Goal: Information Seeking & Learning: Learn about a topic

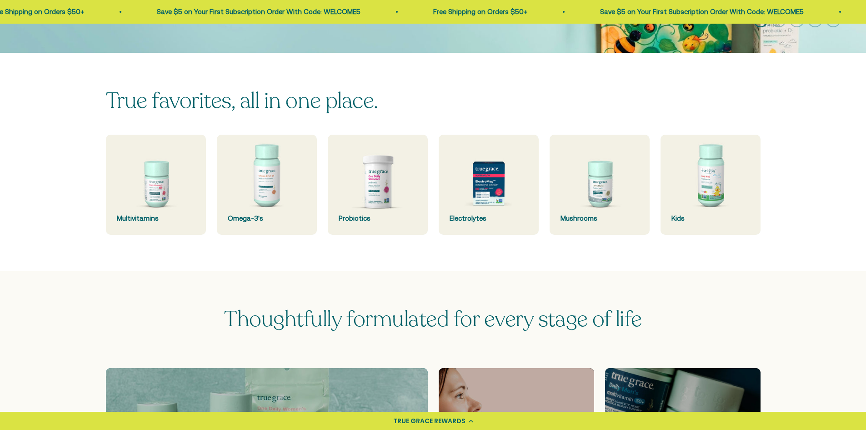
scroll to position [227, 0]
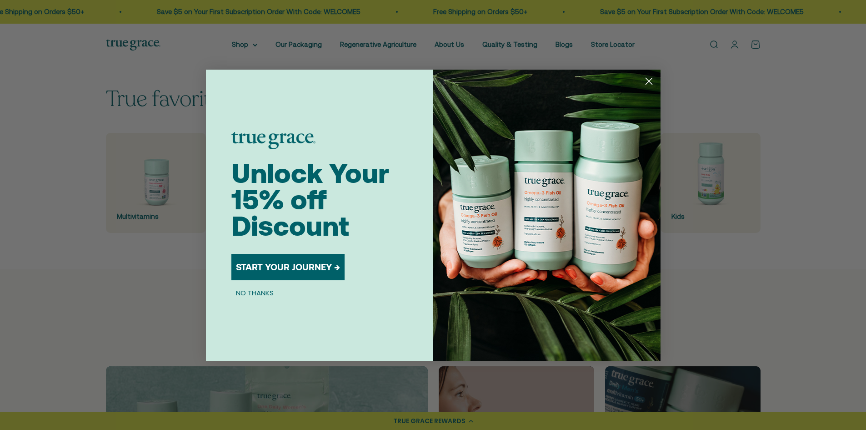
click at [648, 80] on icon "Close dialog" at bounding box center [649, 81] width 6 height 6
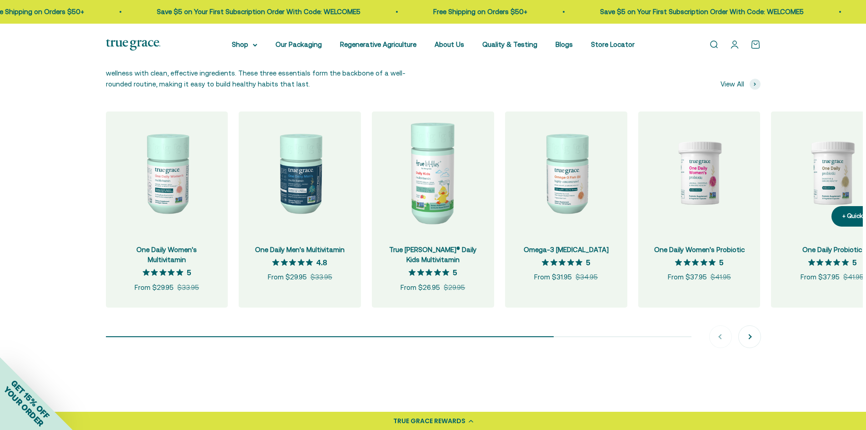
scroll to position [955, 0]
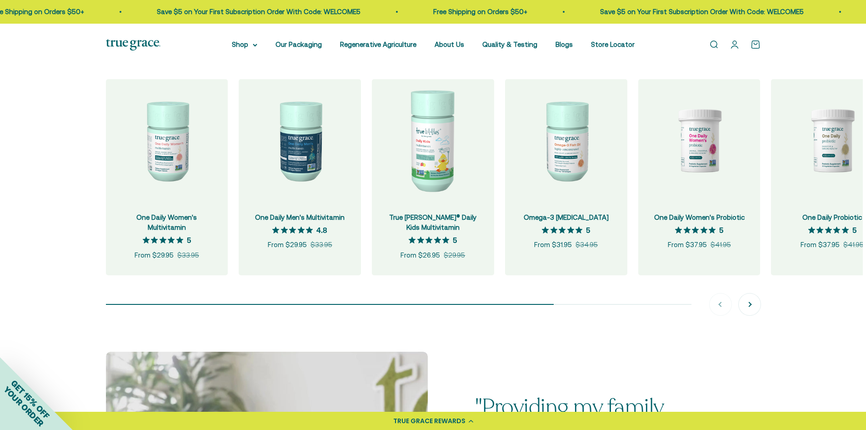
click at [86, 289] on div "New to supplements? Start here. Our True Foundations—multivitamin, omega-3, and…" at bounding box center [433, 151] width 866 height 402
click at [744, 303] on button "Next" at bounding box center [750, 304] width 22 height 22
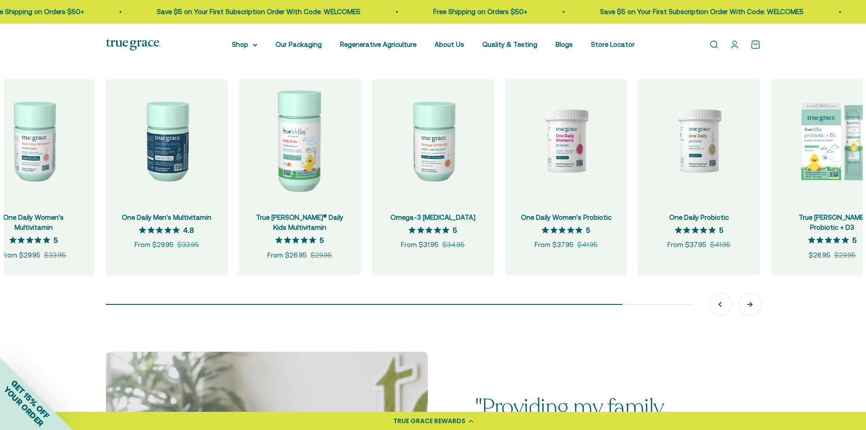
click at [744, 303] on button "Next" at bounding box center [750, 304] width 22 height 22
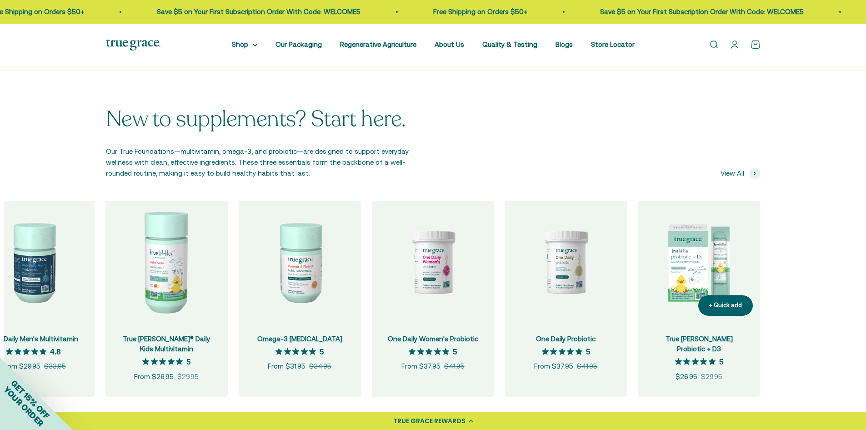
scroll to position [922, 0]
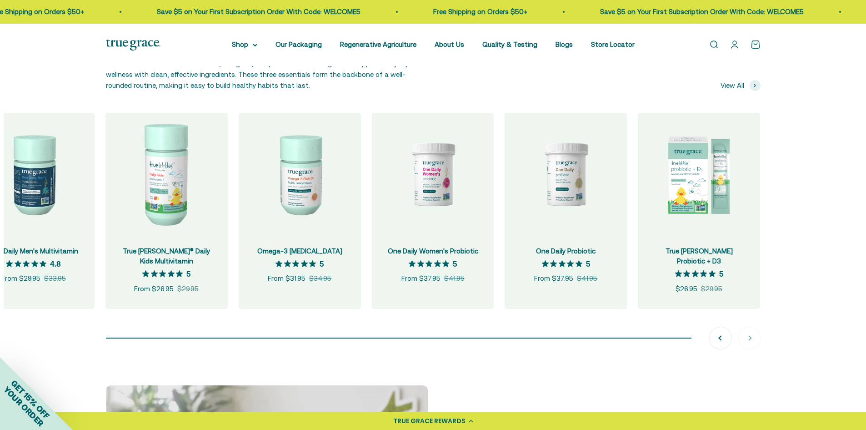
click at [794, 235] on scroll-carousel "+ Quick add One Daily Women's Multivitamin 5 out of 5 star rating 5 Sale price …" at bounding box center [434, 211] width 860 height 196
click at [787, 235] on scroll-carousel "+ Quick add One Daily Women's Multivitamin 5 out of 5 star rating 5 Sale price …" at bounding box center [434, 211] width 860 height 196
click at [751, 335] on div "Previous Next" at bounding box center [735, 338] width 51 height 22
click at [701, 158] on img at bounding box center [699, 174] width 122 height 122
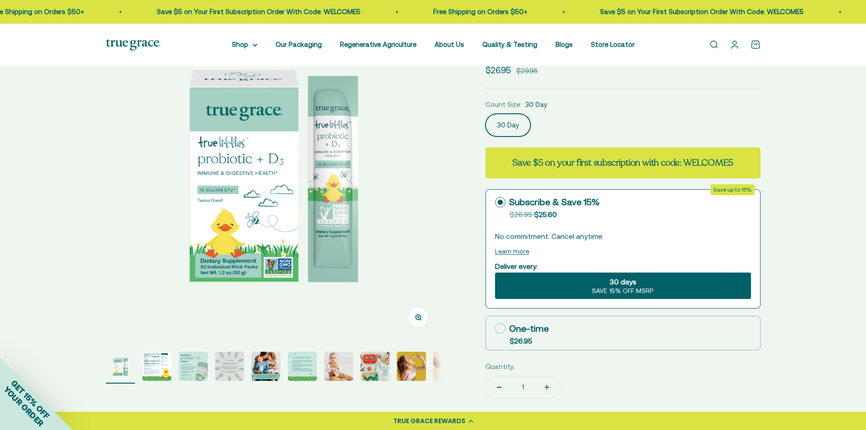
scroll to position [91, 0]
drag, startPoint x: 181, startPoint y: 331, endPoint x: 185, endPoint y: 345, distance: 14.6
drag, startPoint x: 185, startPoint y: 345, endPoint x: 272, endPoint y: 365, distance: 89.6
click at [272, 365] on img "Go to item 5" at bounding box center [266, 365] width 29 height 29
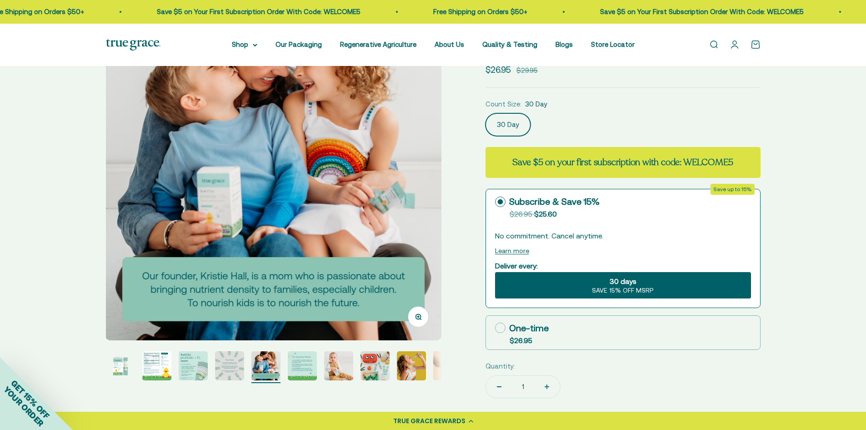
click at [233, 367] on img "Go to item 4" at bounding box center [229, 365] width 29 height 29
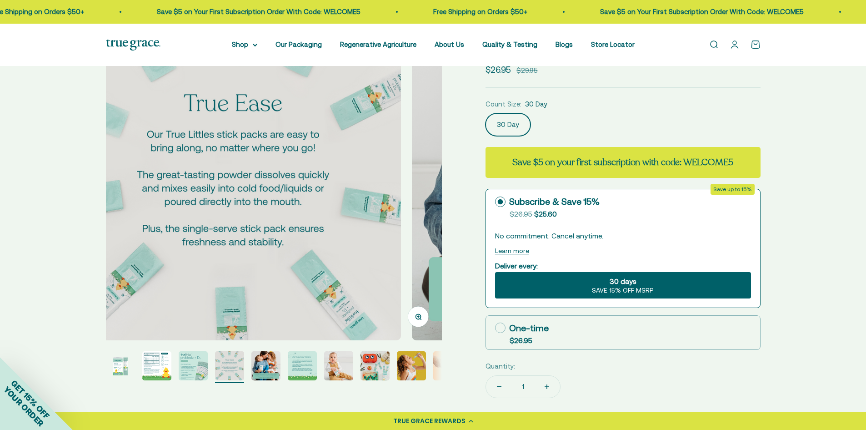
scroll to position [0, 1042]
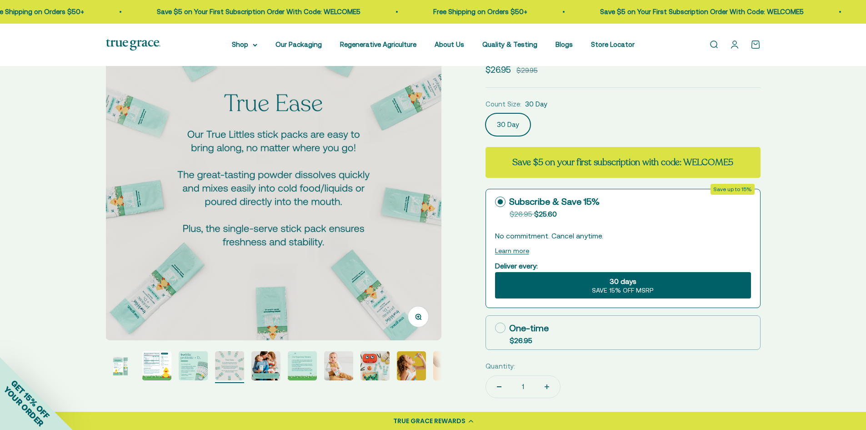
click at [195, 373] on img "Go to item 3" at bounding box center [193, 365] width 29 height 29
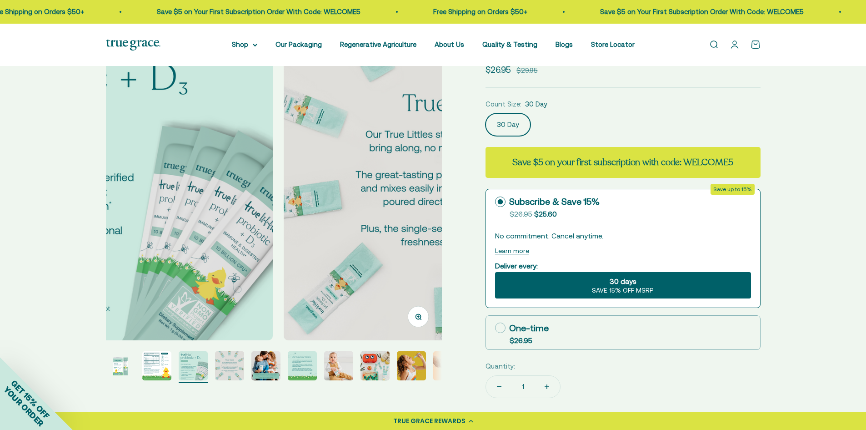
scroll to position [0, 694]
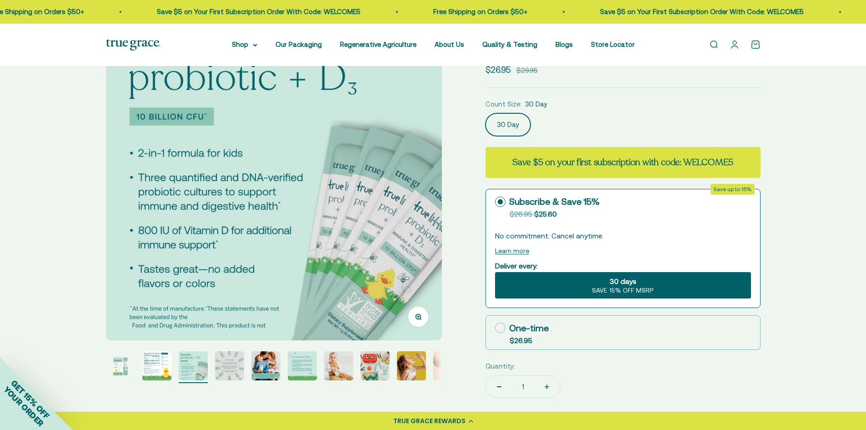
click at [170, 373] on img "Go to item 2" at bounding box center [156, 365] width 29 height 29
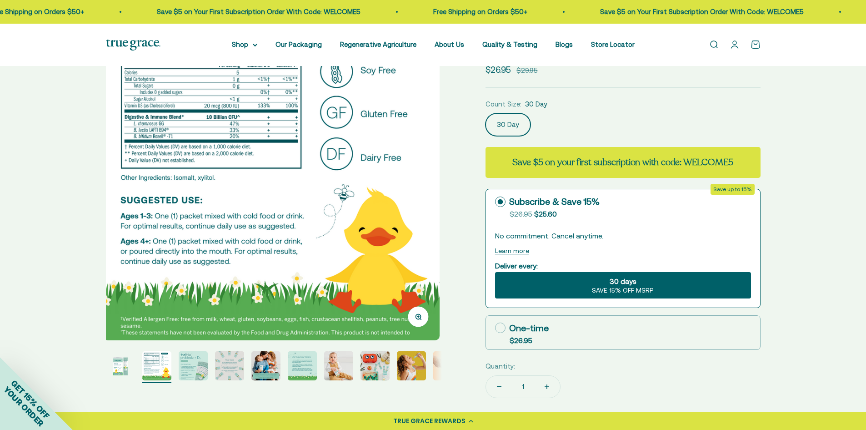
scroll to position [0, 347]
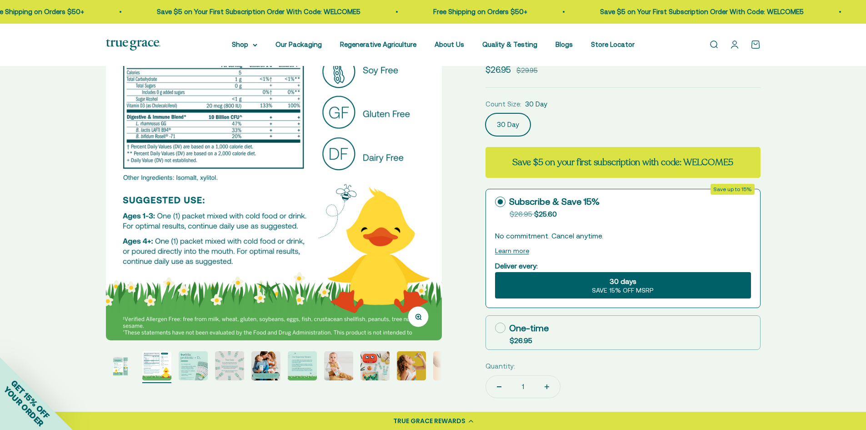
click at [98, 366] on div "Zoom Go to item 1 Go to item 2 Go to item 3 Go to item 4 Go to item 5 Go to ite…" at bounding box center [433, 266] width 866 height 582
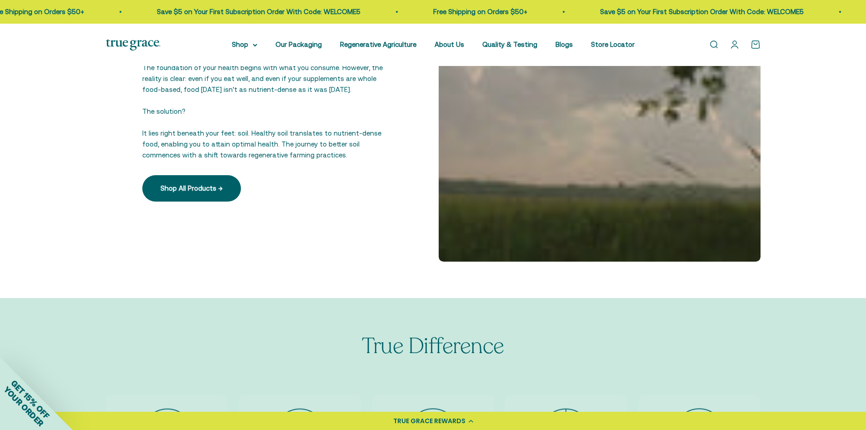
scroll to position [1922, 0]
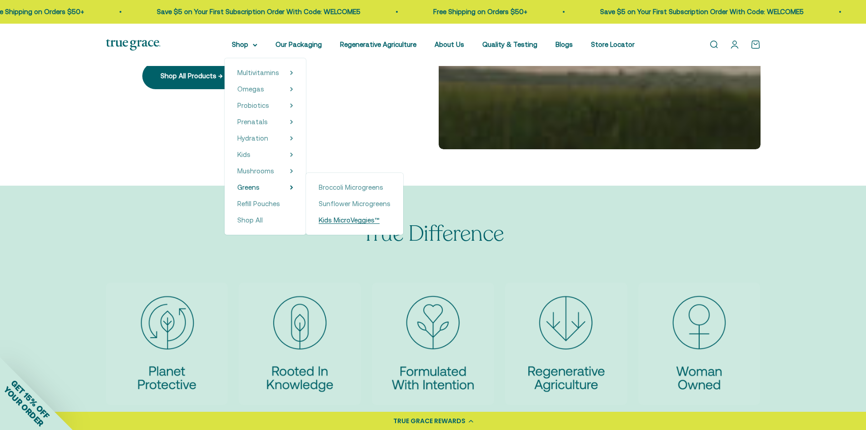
click at [337, 224] on span "Kids MicroVeggies™" at bounding box center [349, 220] width 61 height 8
click at [274, 169] on span "Mushrooms" at bounding box center [255, 171] width 37 height 8
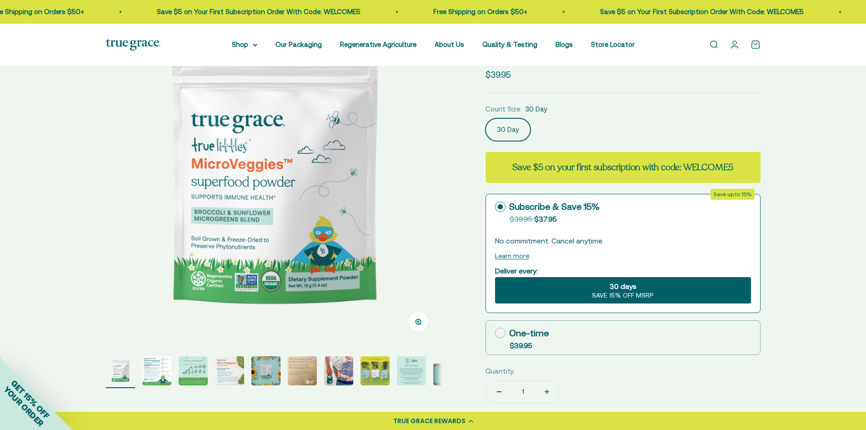
scroll to position [91, 0]
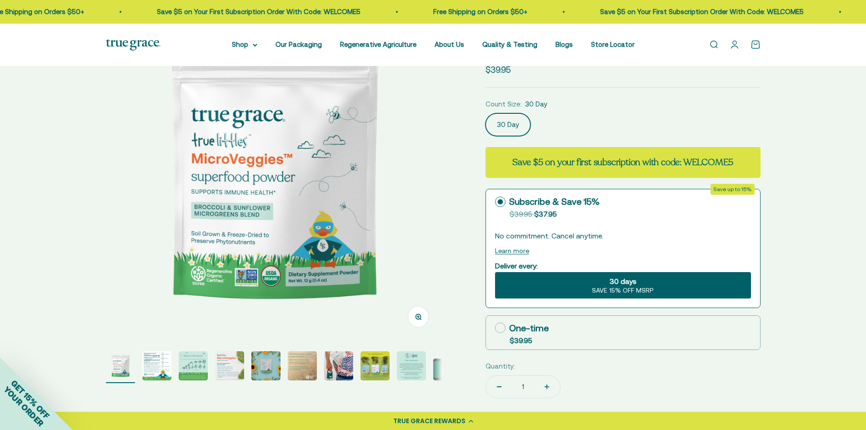
click at [190, 367] on img "Go to item 3" at bounding box center [193, 365] width 29 height 29
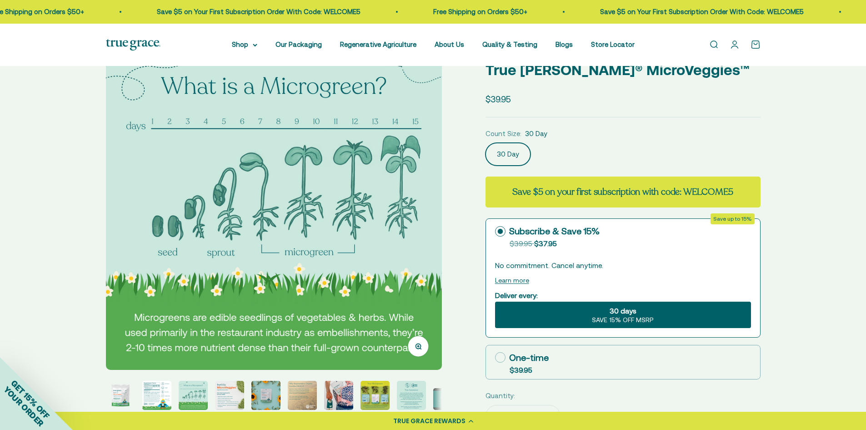
scroll to position [45, 0]
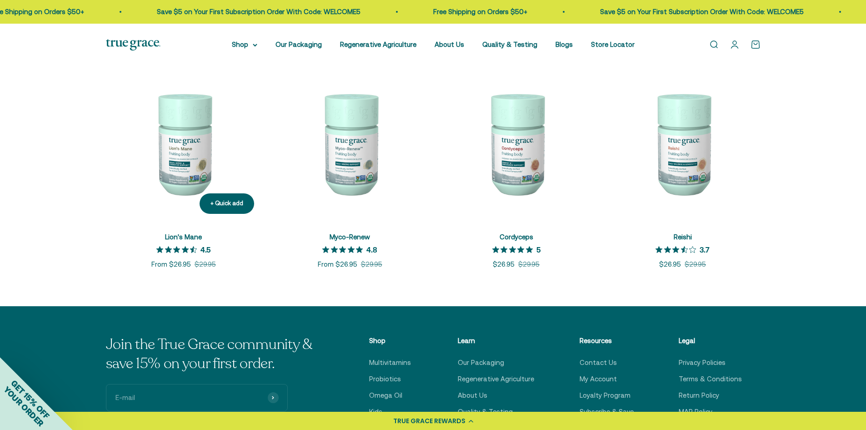
scroll to position [182, 0]
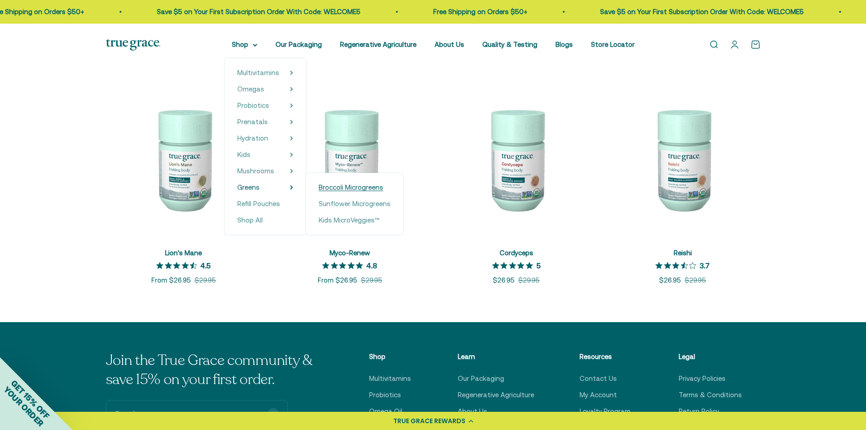
click at [339, 186] on span "Broccoli Microgreens" at bounding box center [351, 187] width 65 height 8
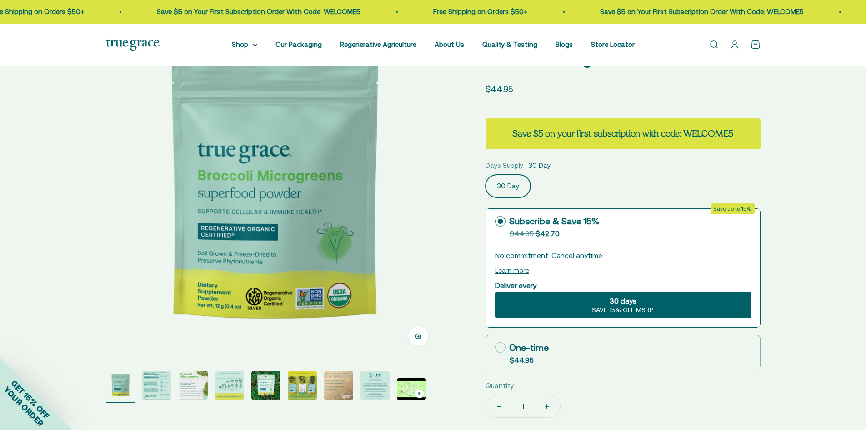
scroll to position [91, 0]
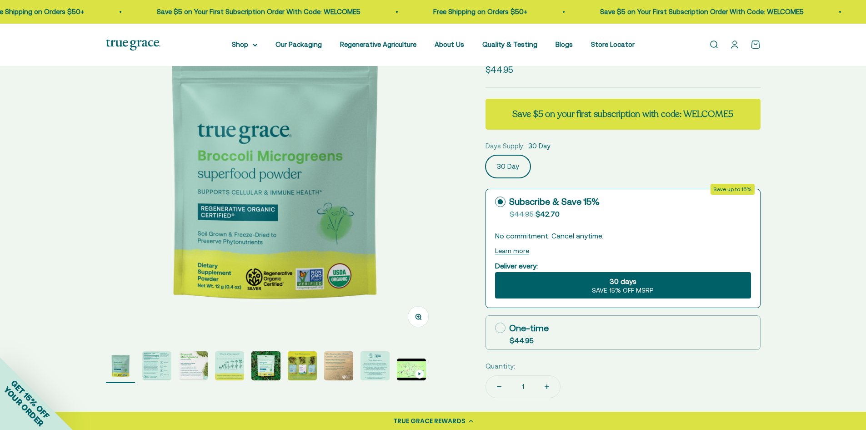
click at [292, 368] on img "Go to item 6" at bounding box center [302, 365] width 29 height 29
